Goal: Information Seeking & Learning: Learn about a topic

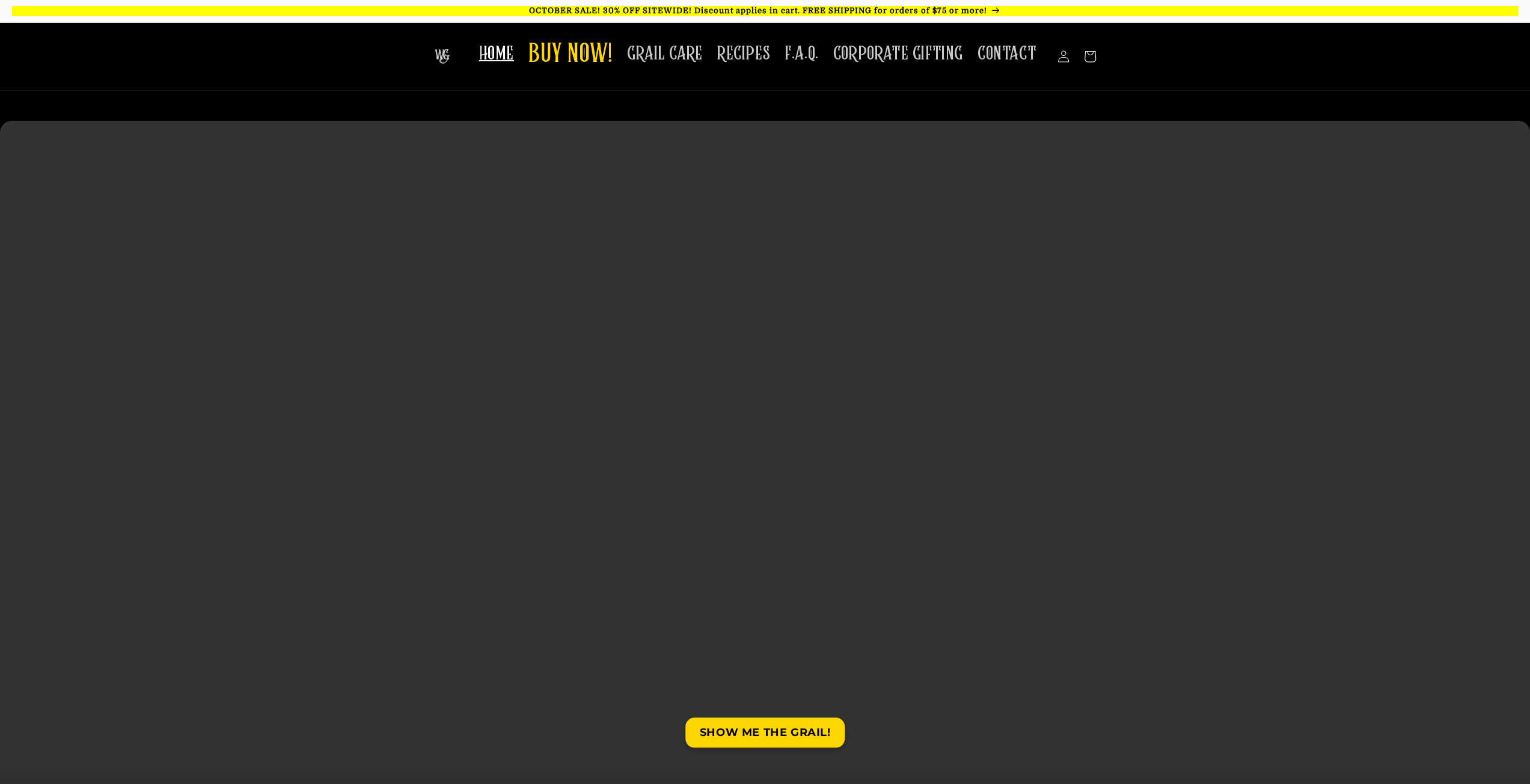
click at [514, 61] on span "HOME" at bounding box center [497, 54] width 35 height 24
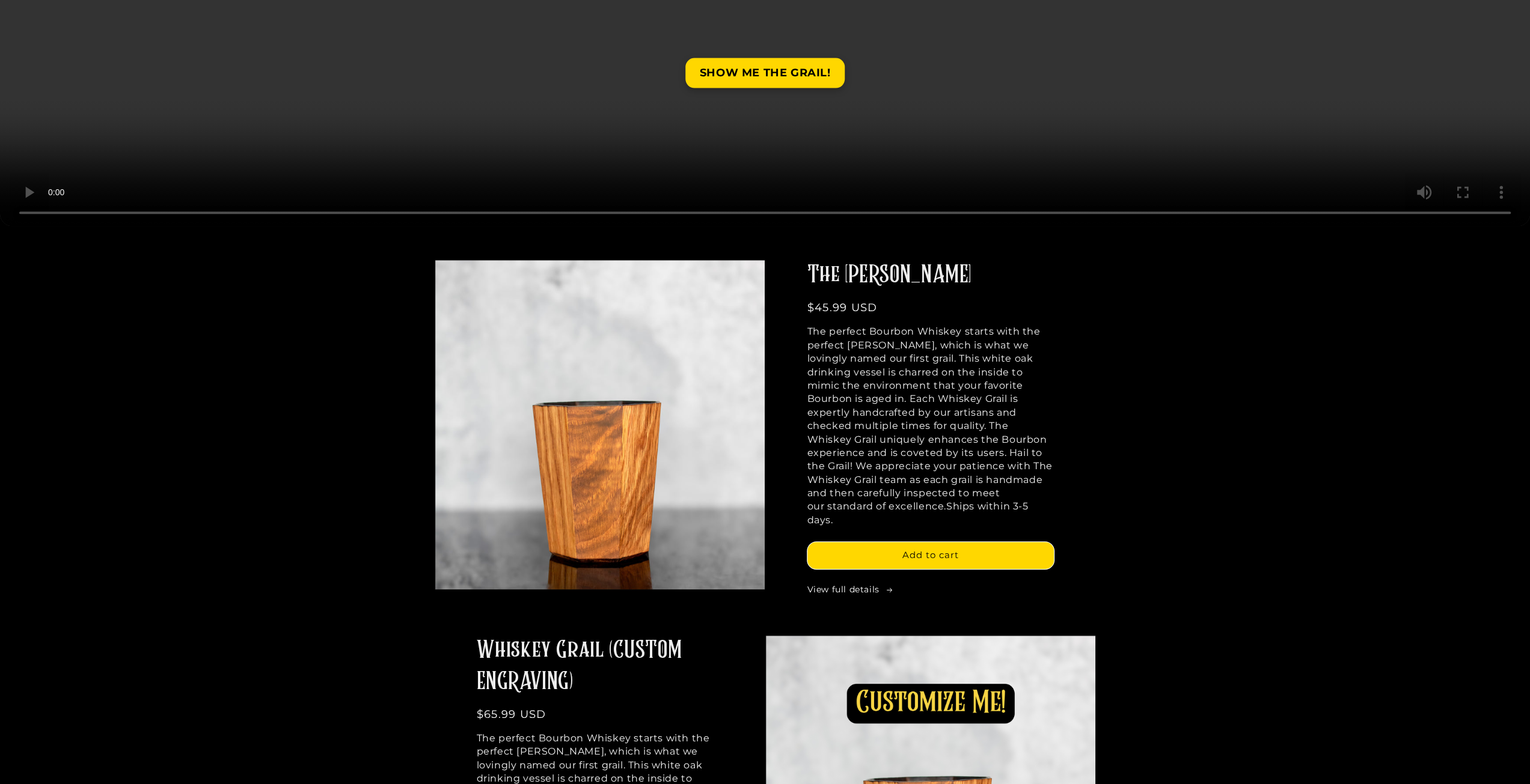
scroll to position [661, 0]
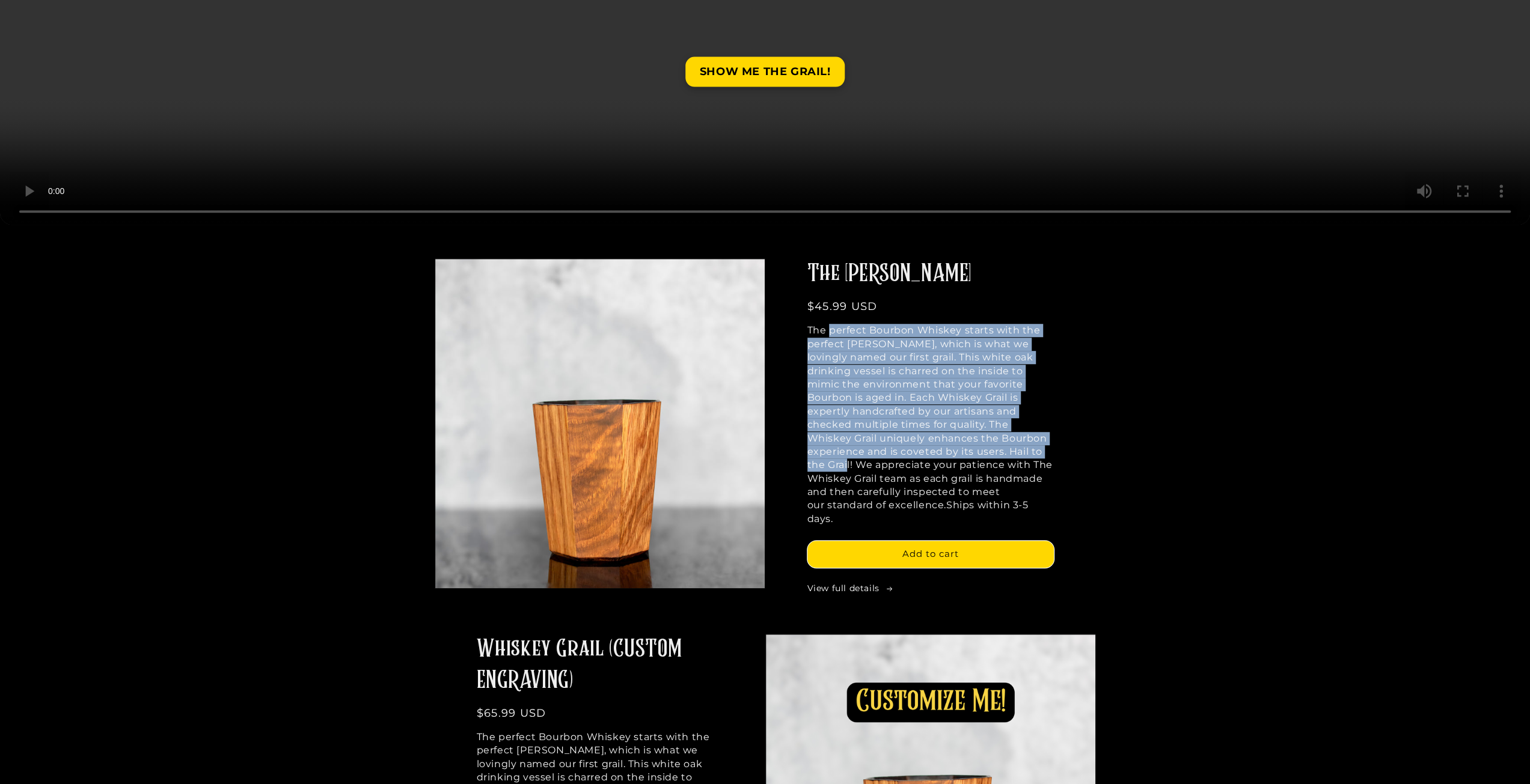
drag, startPoint x: 831, startPoint y: 334, endPoint x: 931, endPoint y: 457, distance: 158.5
click at [931, 457] on p "The perfect Bourbon Whiskey starts with the perfect Mash Bill, which is what we…" at bounding box center [930, 425] width 247 height 202
drag, startPoint x: 922, startPoint y: 477, endPoint x: 851, endPoint y: 322, distance: 170.5
click at [851, 322] on div "The Mash Bill Regular price $45.99 USD Regular price Sale price $45.99 USD Unit…" at bounding box center [930, 426] width 247 height 336
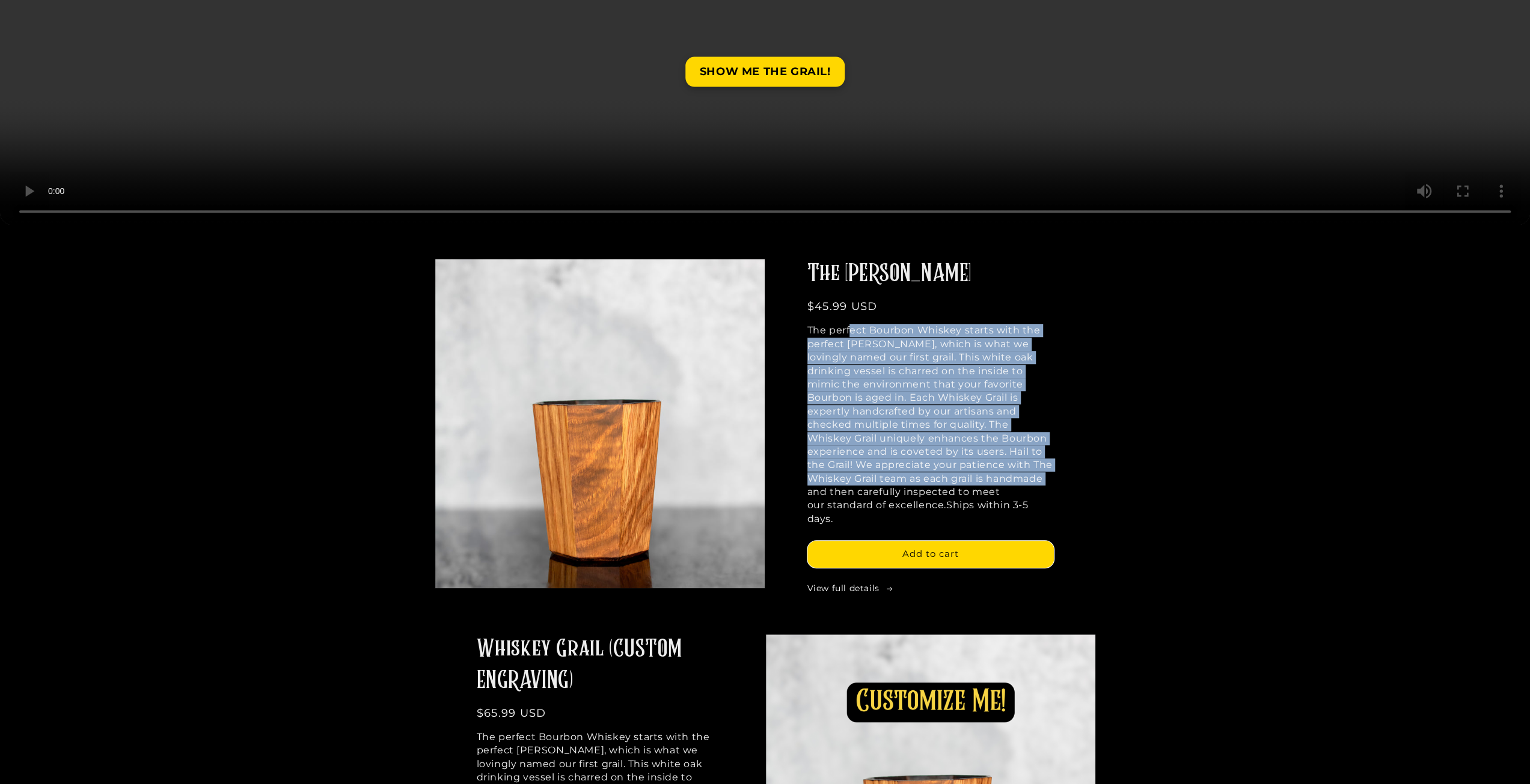
click at [861, 372] on p "The perfect Bourbon Whiskey starts with the perfect Mash Bill, which is what we…" at bounding box center [930, 425] width 247 height 202
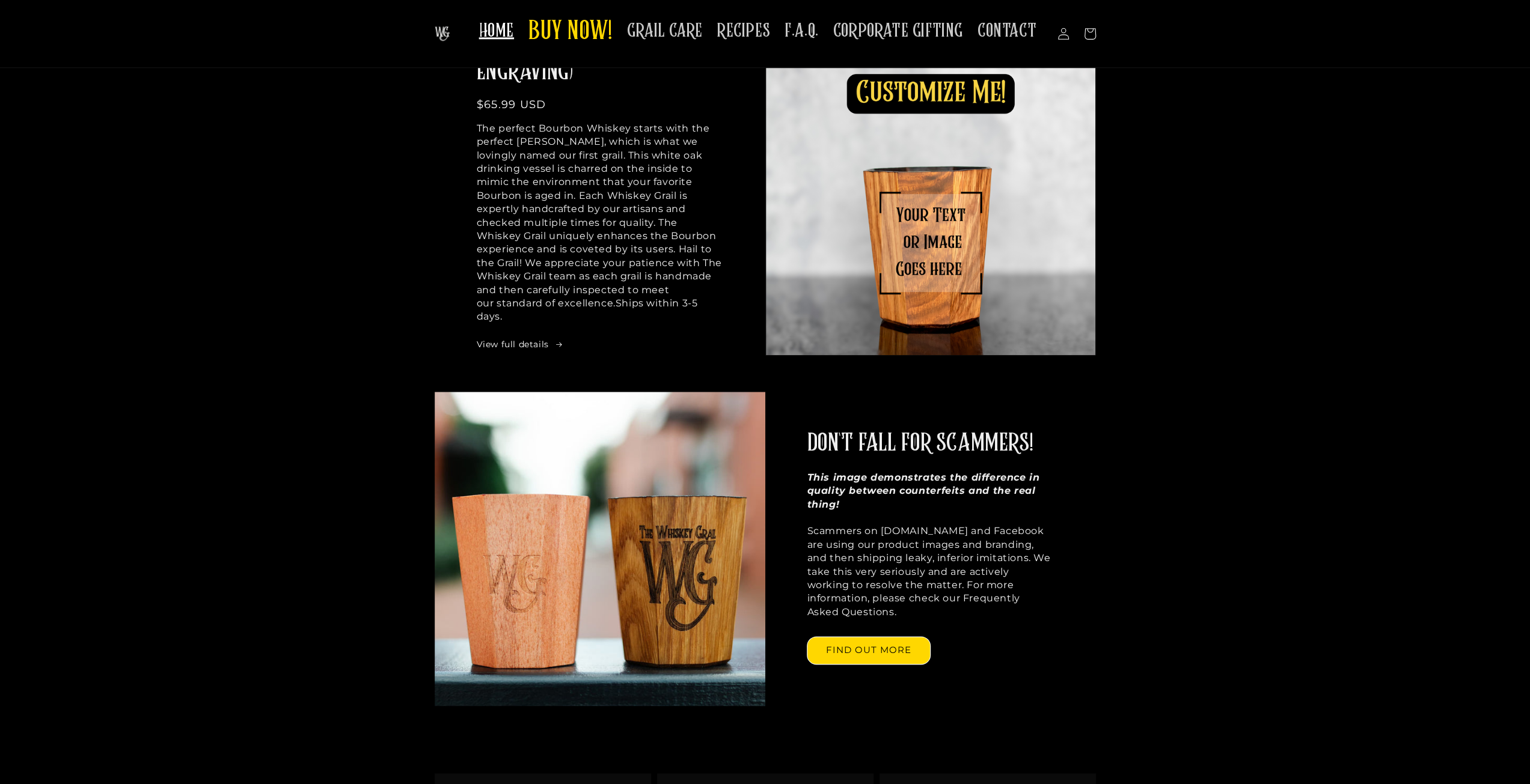
scroll to position [0, 0]
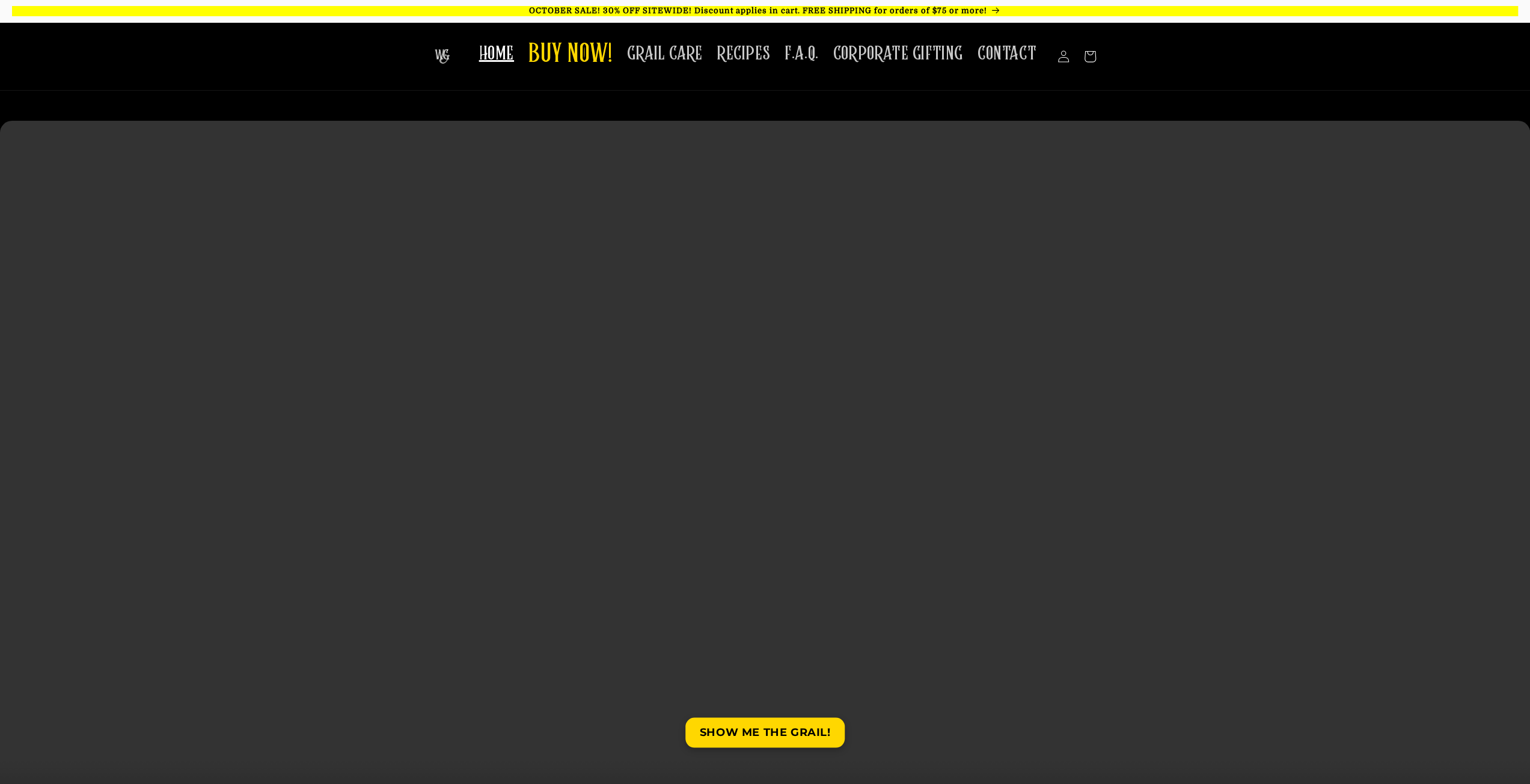
drag, startPoint x: 1263, startPoint y: 647, endPoint x: 1142, endPoint y: 154, distance: 507.6
click at [788, 55] on link "F.A.Q." at bounding box center [801, 54] width 49 height 38
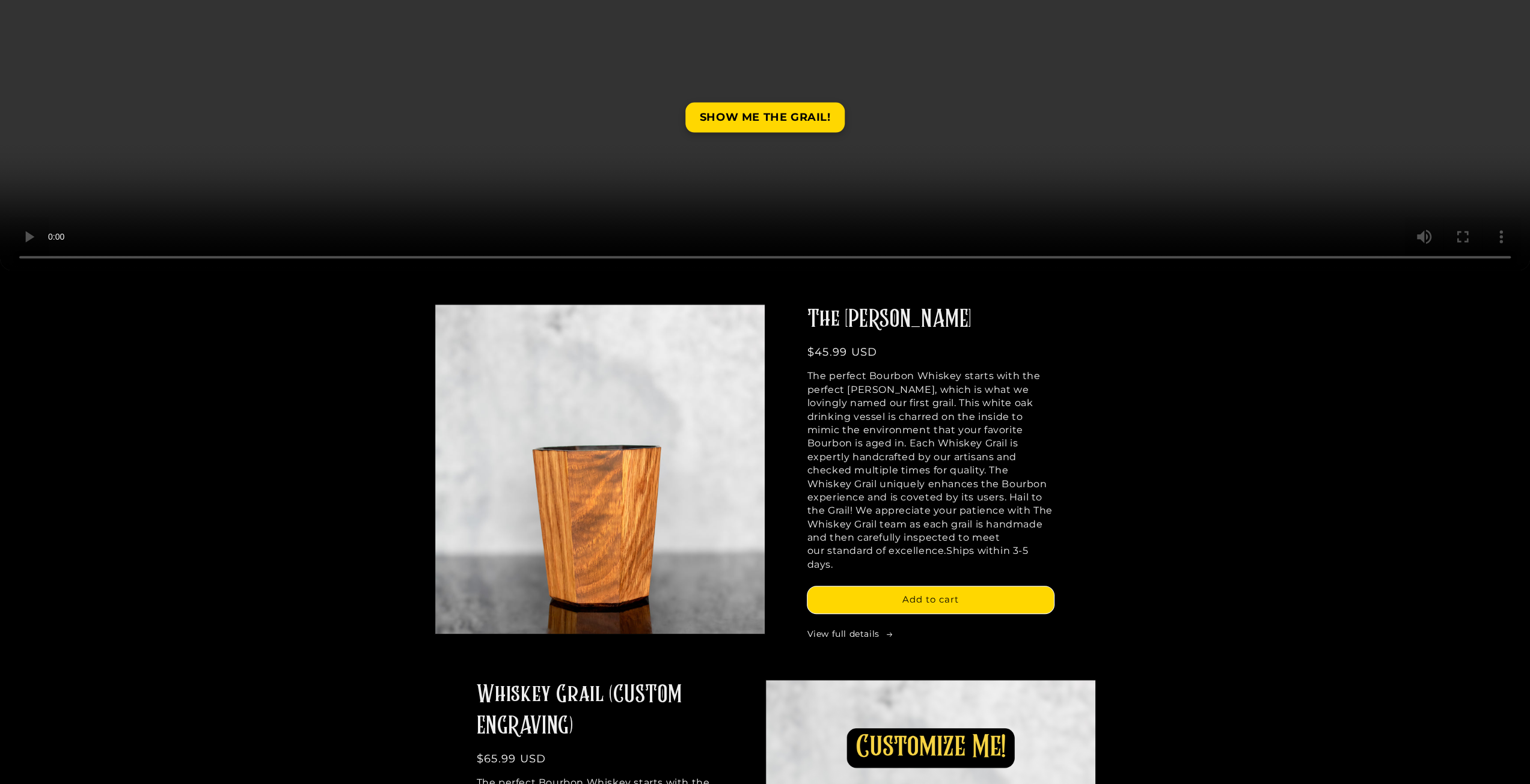
scroll to position [841, 0]
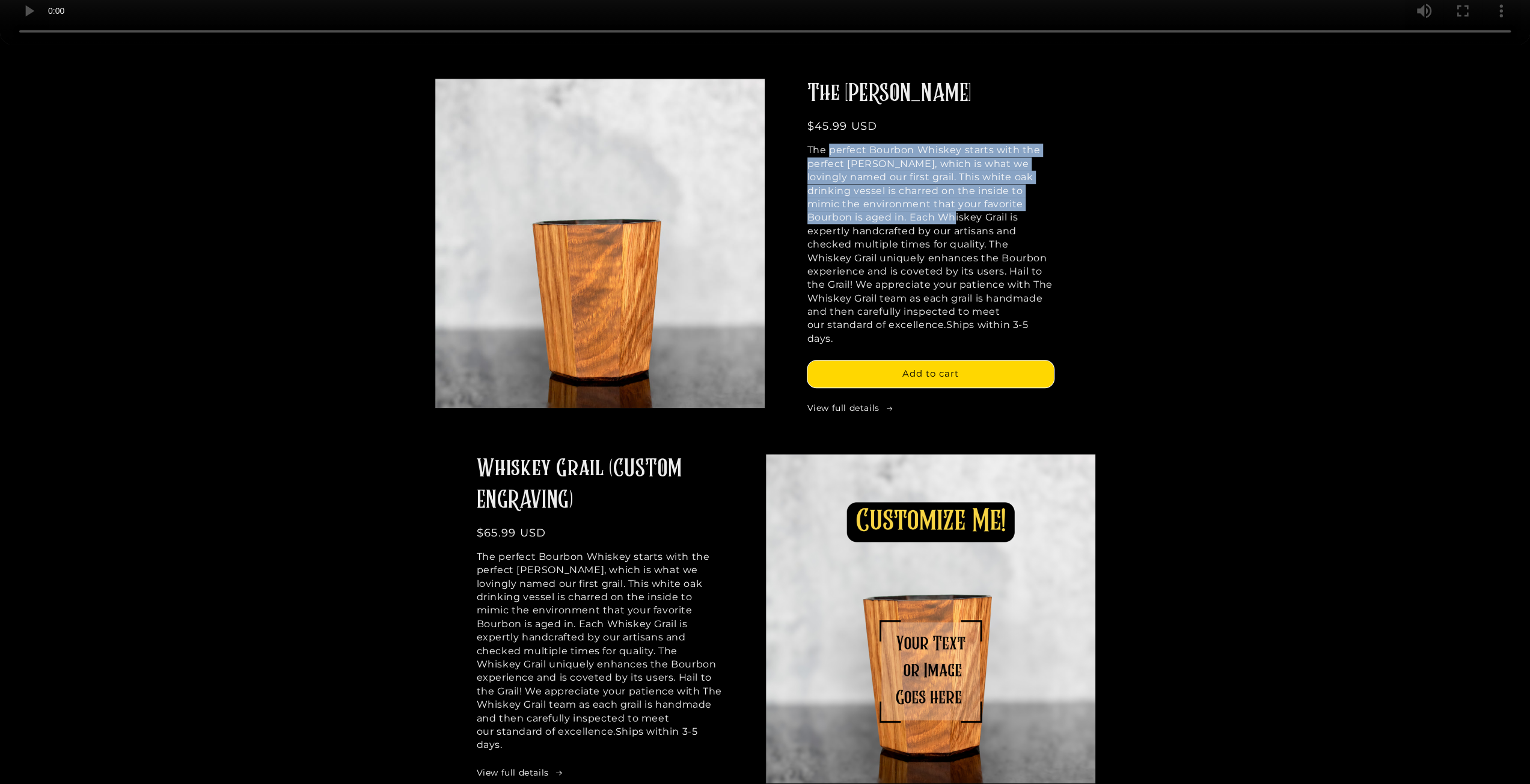
drag, startPoint x: 827, startPoint y: 145, endPoint x: 885, endPoint y: 223, distance: 97.2
click at [885, 223] on p "The perfect Bourbon Whiskey starts with the perfect Mash Bill, which is what we…" at bounding box center [930, 245] width 247 height 202
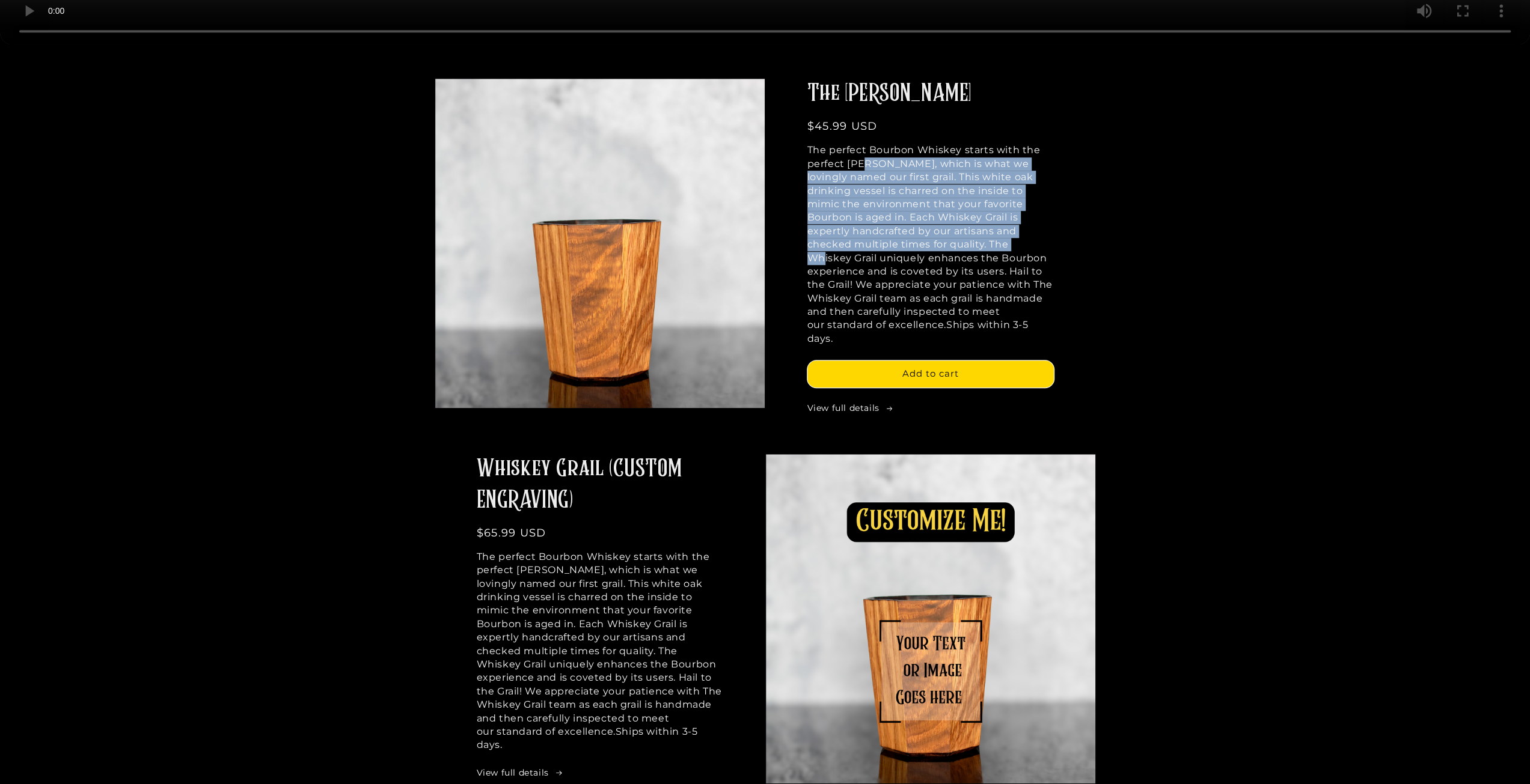
drag, startPoint x: 871, startPoint y: 160, endPoint x: 903, endPoint y: 245, distance: 90.8
click at [903, 245] on p "The perfect Bourbon Whiskey starts with the perfect Mash Bill, which is what we…" at bounding box center [930, 245] width 247 height 202
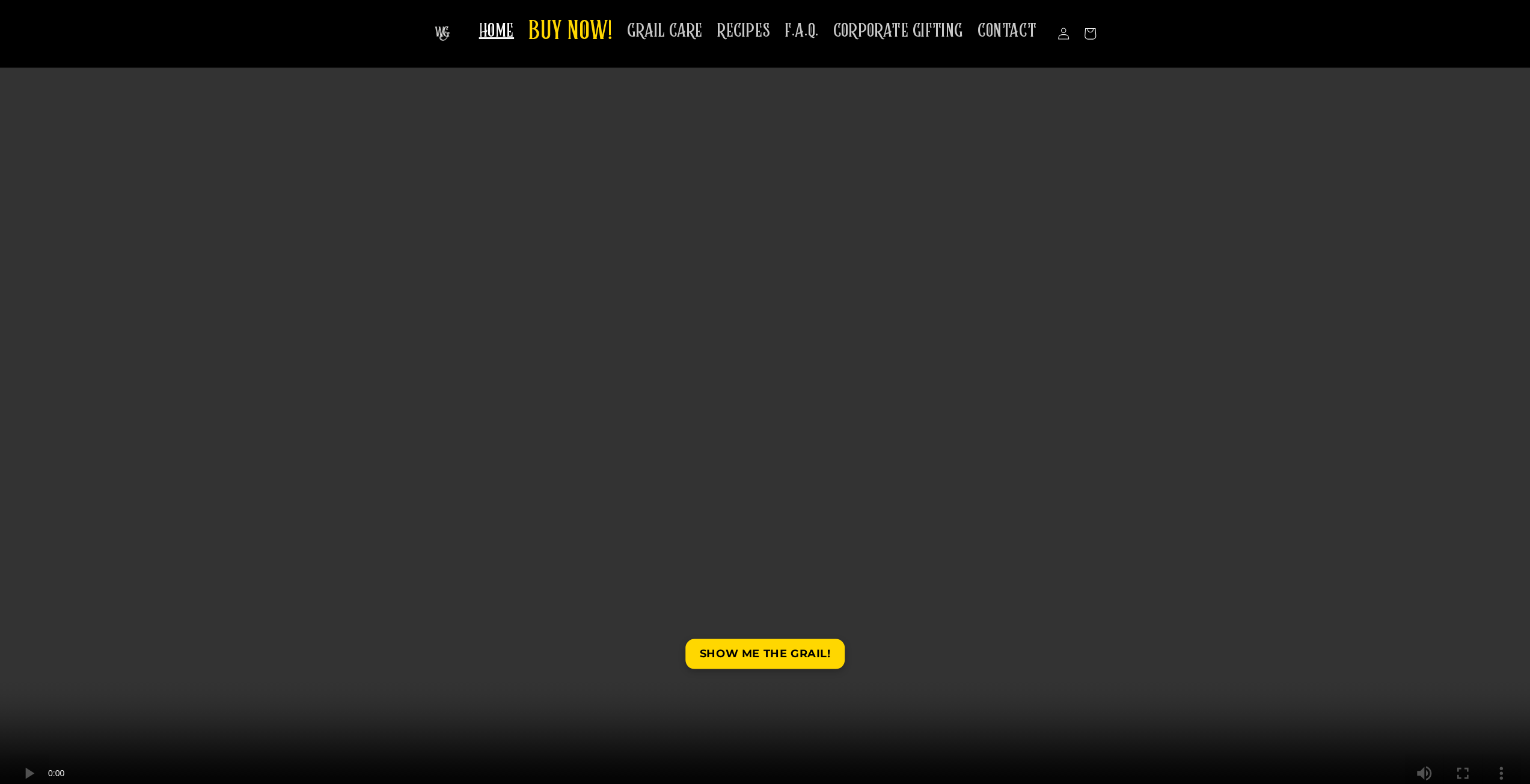
scroll to position [60, 0]
